Goal: Task Accomplishment & Management: Use online tool/utility

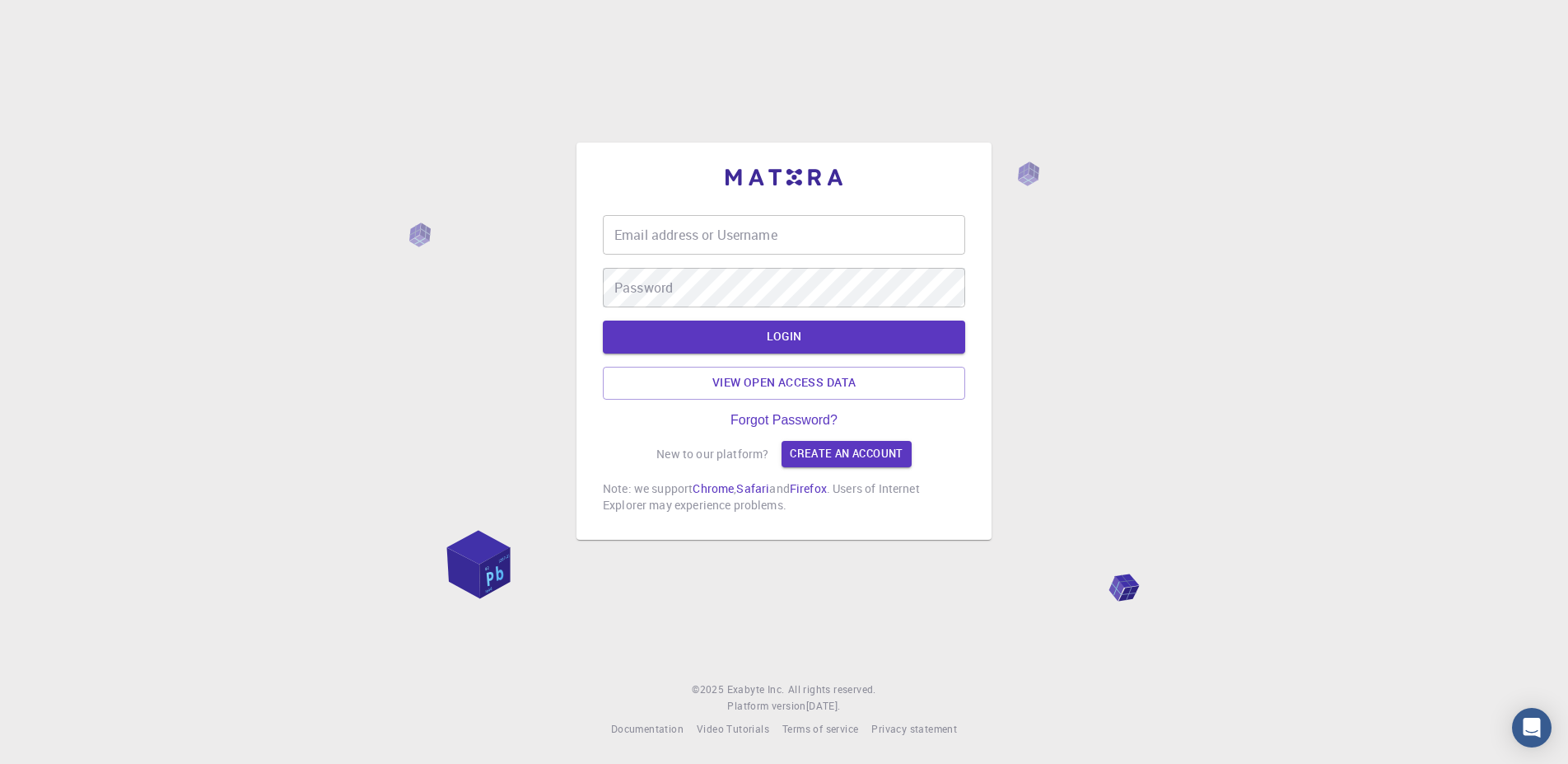
click at [667, 241] on input "Email address or Username" at bounding box center [784, 234] width 363 height 39
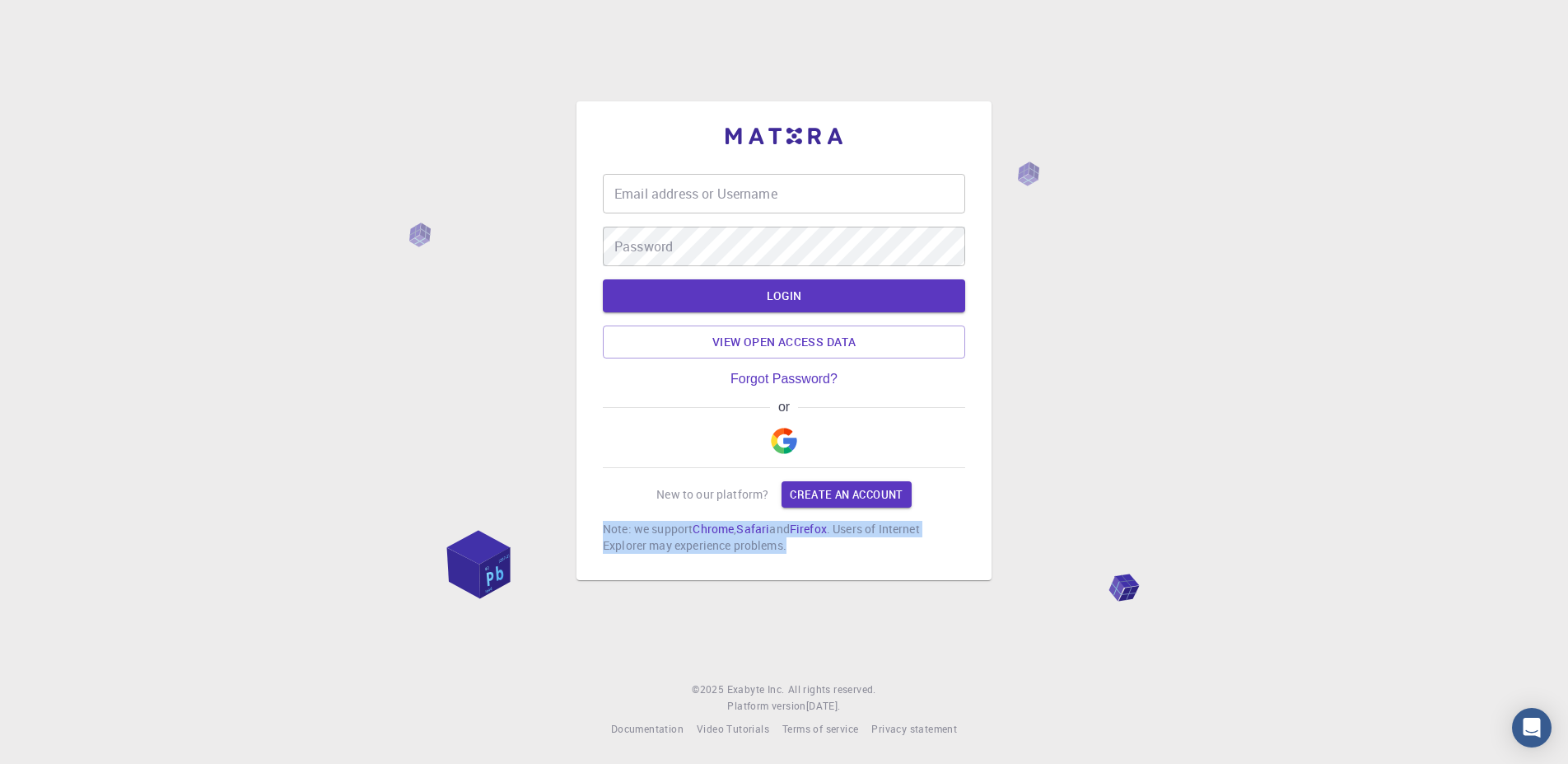
drag, startPoint x: 685, startPoint y: 528, endPoint x: 789, endPoint y: 540, distance: 104.7
click at [789, 540] on div "Email address or Username Email address or Username Password Password LOGIN Vie…" at bounding box center [784, 340] width 415 height 479
copy p "Note: we support Chrome , Safari and Firefox . Users of Internet Explorer may e…"
click at [779, 433] on img "button" at bounding box center [784, 441] width 27 height 27
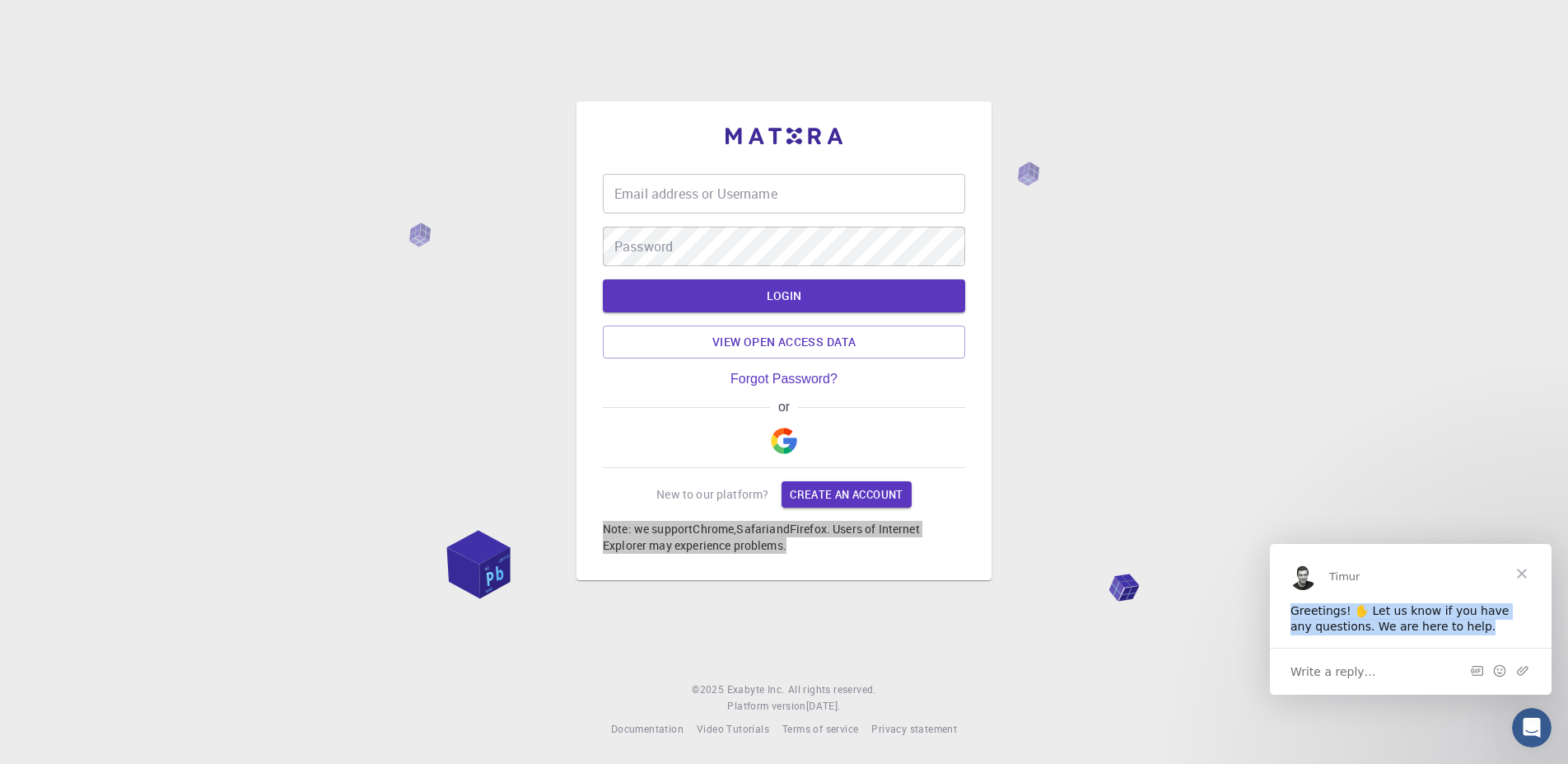
drag, startPoint x: 1280, startPoint y: 607, endPoint x: 1467, endPoint y: 634, distance: 188.9
click at [1467, 634] on div "Greetings! ✋ Let us know if you have any questions. We are here to help." at bounding box center [1410, 625] width 282 height 45
copy div "Greetings! ✋ Let us know if you have any questions. We are here to help."
drag, startPoint x: 1370, startPoint y: 662, endPoint x: 1270, endPoint y: 684, distance: 102.4
click at [1270, 684] on div "Write a reply…" at bounding box center [1410, 670] width 282 height 47
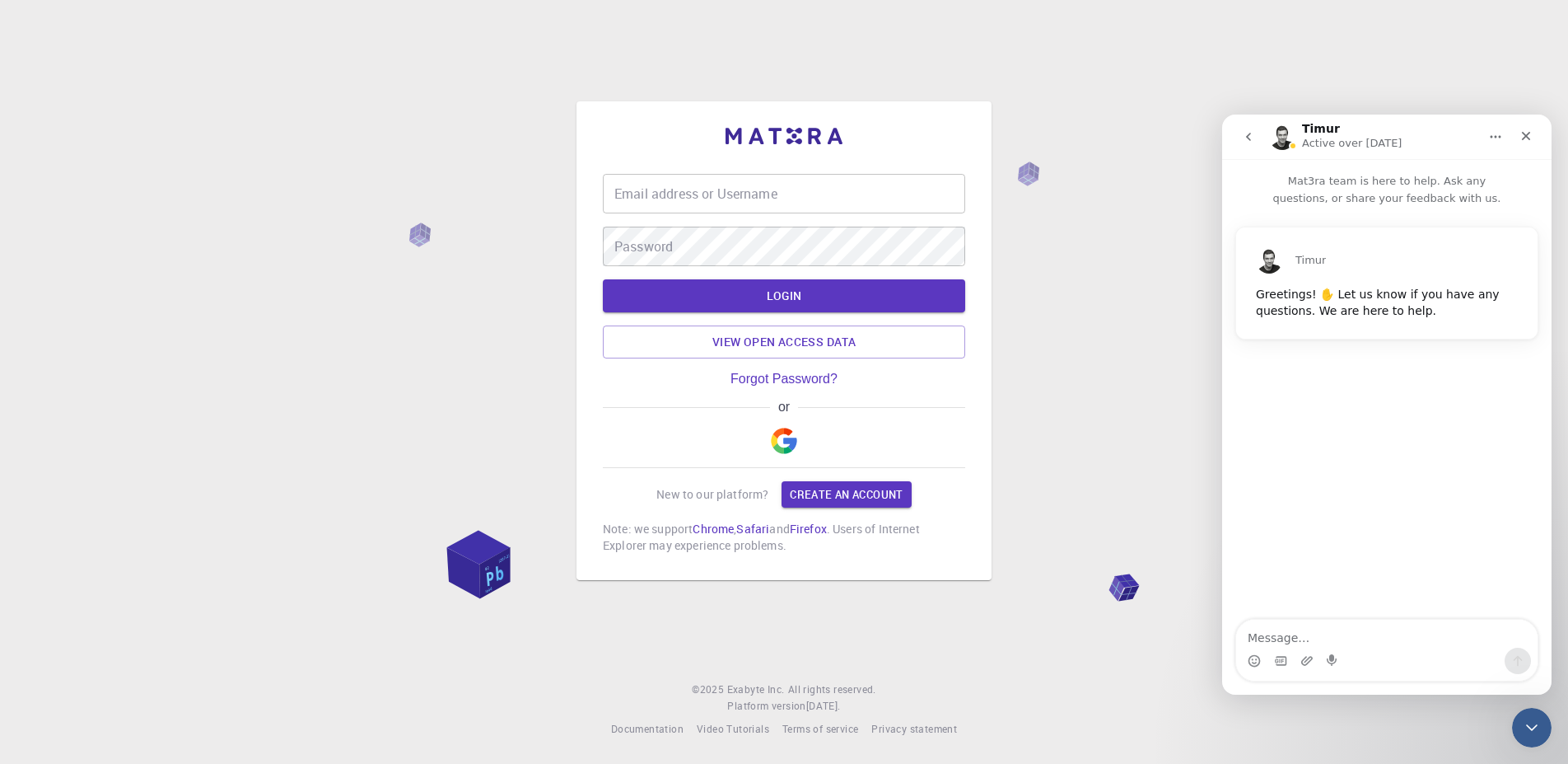
click at [1160, 326] on div "Email address or Username Email address or Username Password Password LOGIN Vie…" at bounding box center [784, 382] width 1568 height 764
click at [1520, 131] on icon "Close" at bounding box center [1526, 136] width 13 height 13
